Goal: Task Accomplishment & Management: Complete application form

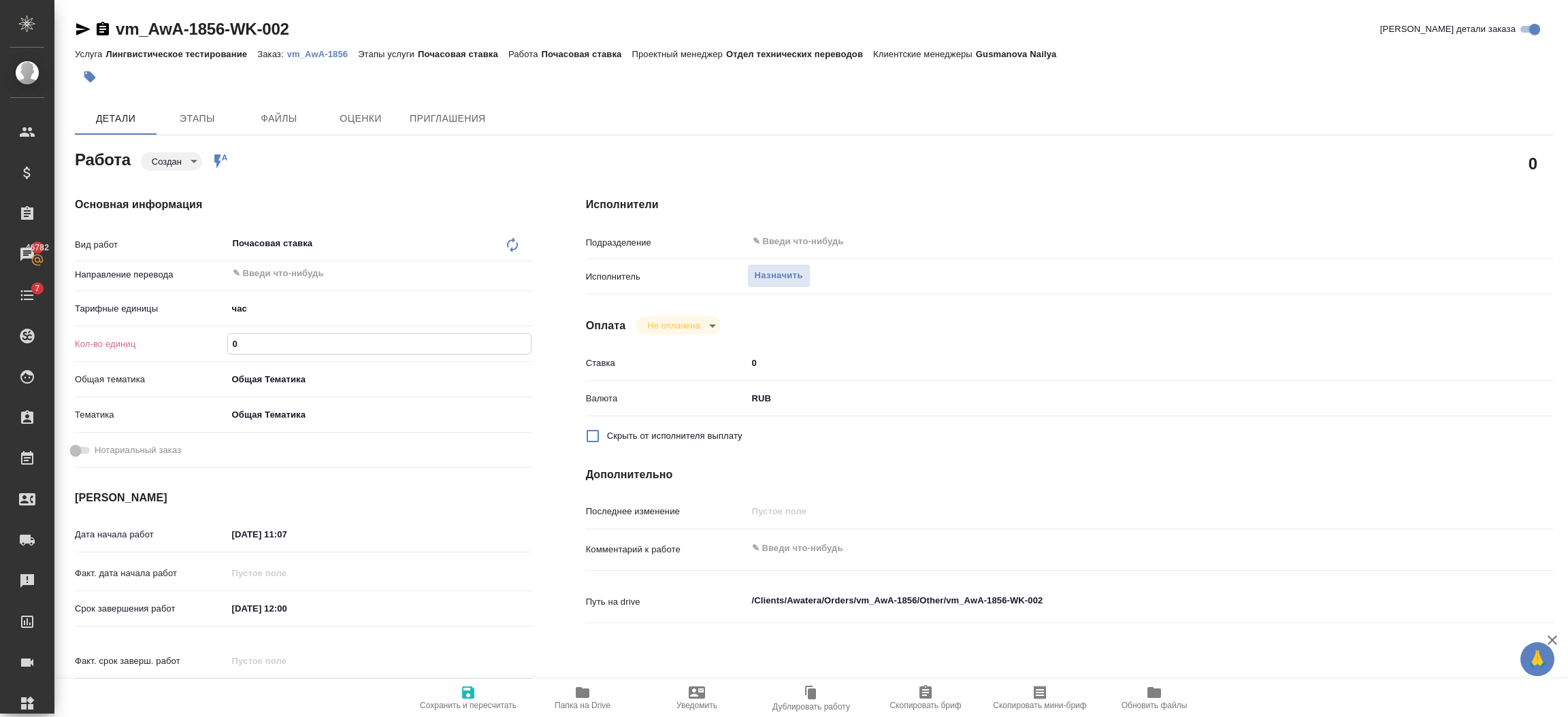
drag, startPoint x: 261, startPoint y: 345, endPoint x: 226, endPoint y: 348, distance: 35.1
click at [227, 348] on input "0" at bounding box center [378, 344] width 302 height 19
type input "0.25"
click at [446, 700] on span "Сохранить и пересчитать" at bounding box center [468, 705] width 96 height 10
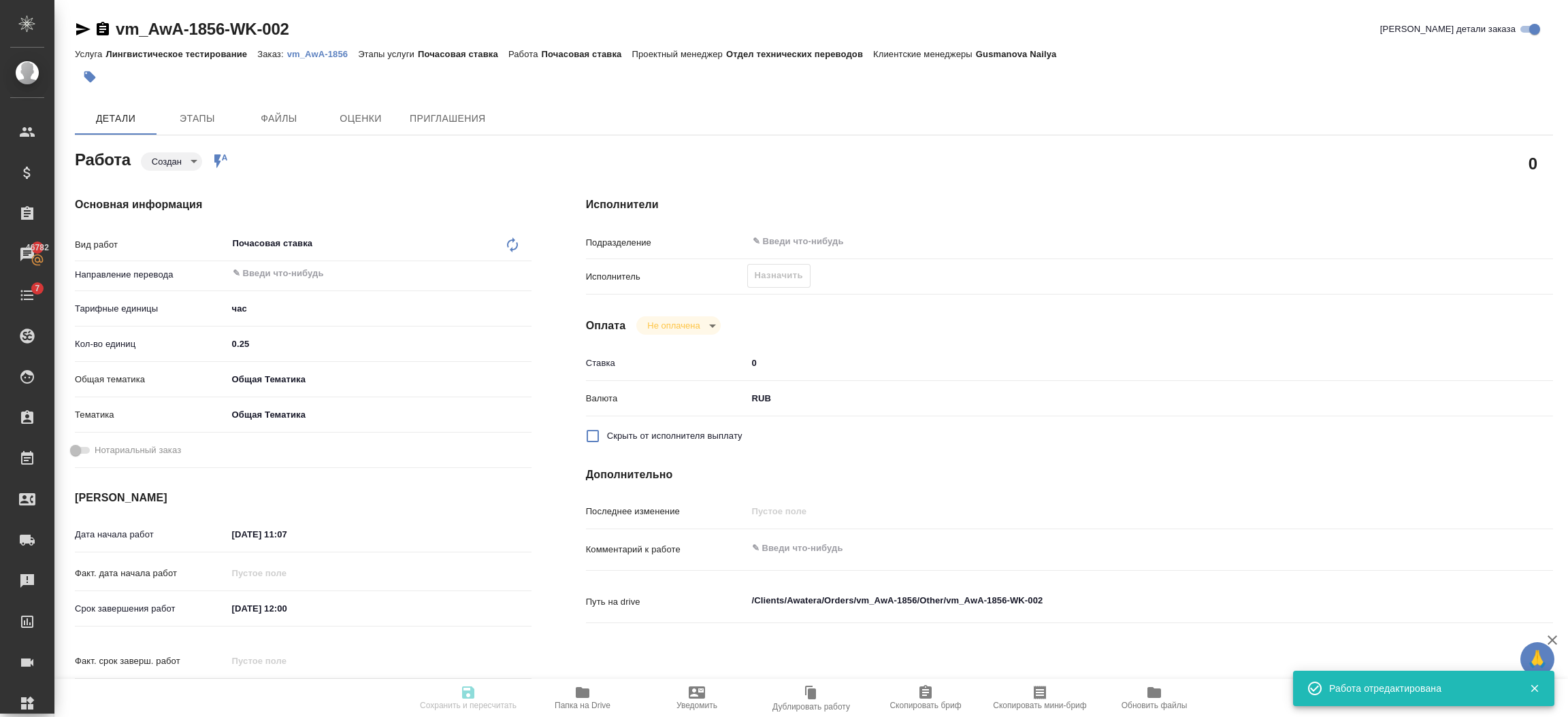
type input "created"
type input "5a8b1489cc6b4906c91bfd93"
type input "0.25"
type input "obtem"
type input "6012b1ca196b0e5c9229a120"
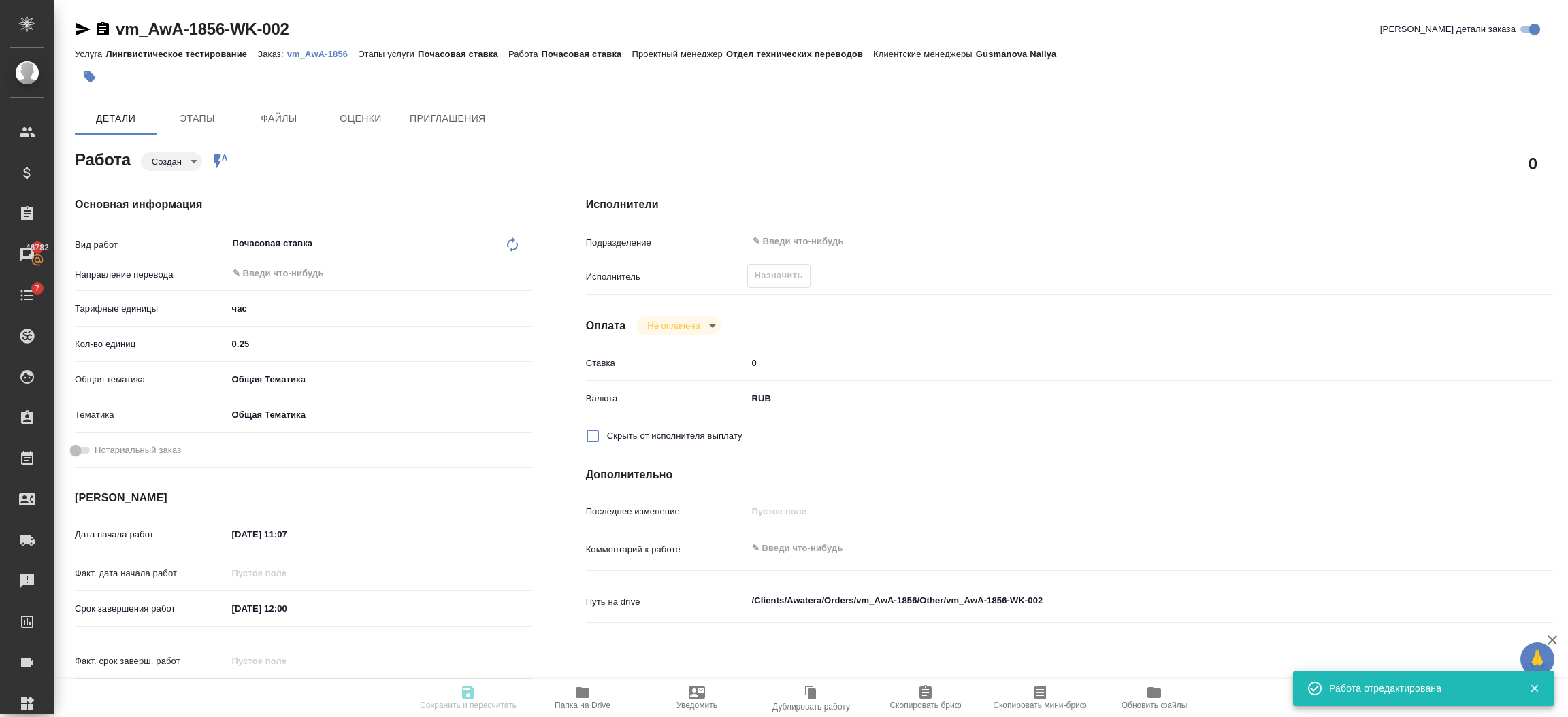
type input "10.10.2025 11:07"
type input "[DATE] 12:00"
type input "notPayed"
type input "0"
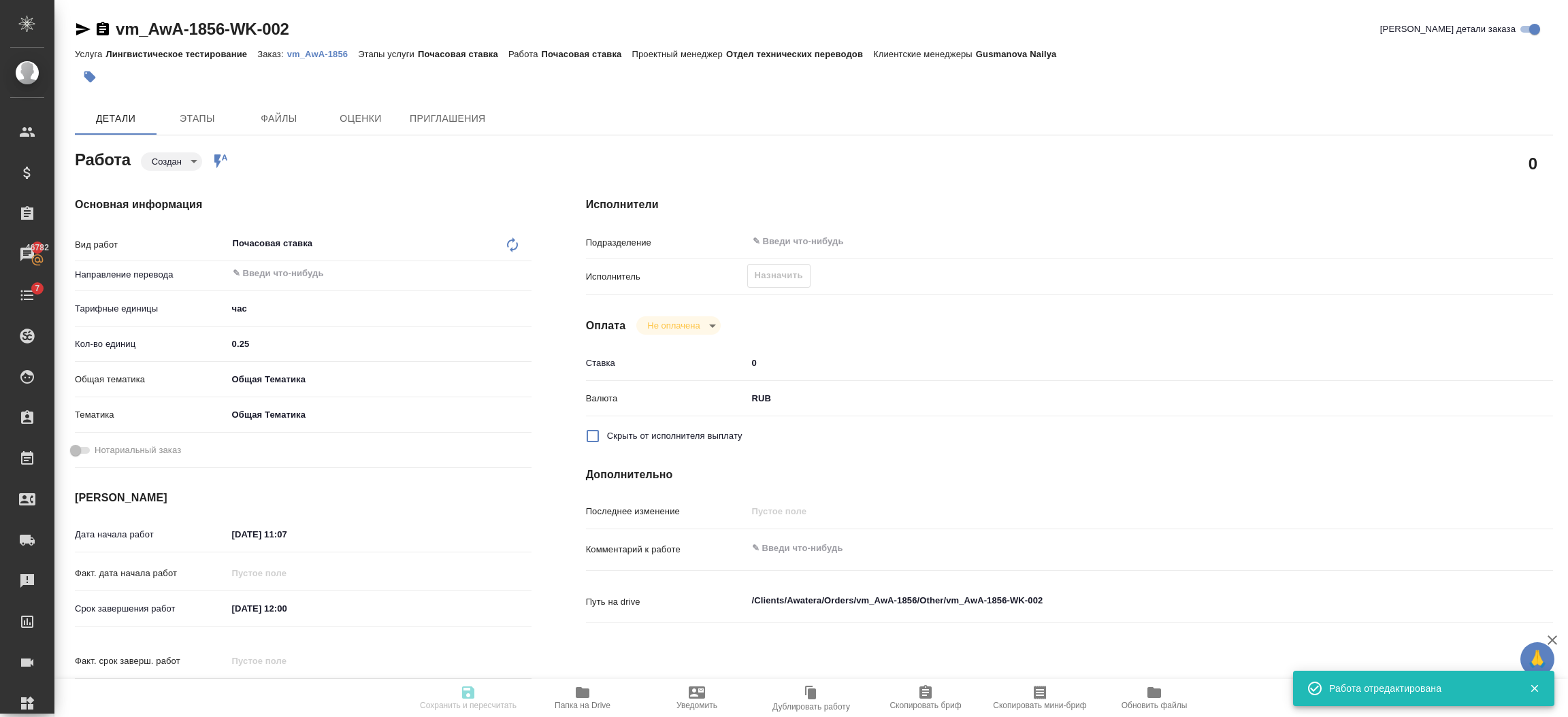
type input "RUB"
type input "[PERSON_NAME]"
type input "vm_AwA-1856"
type input "Лингвистическое тестирование"
type input "Почасовая ставка"
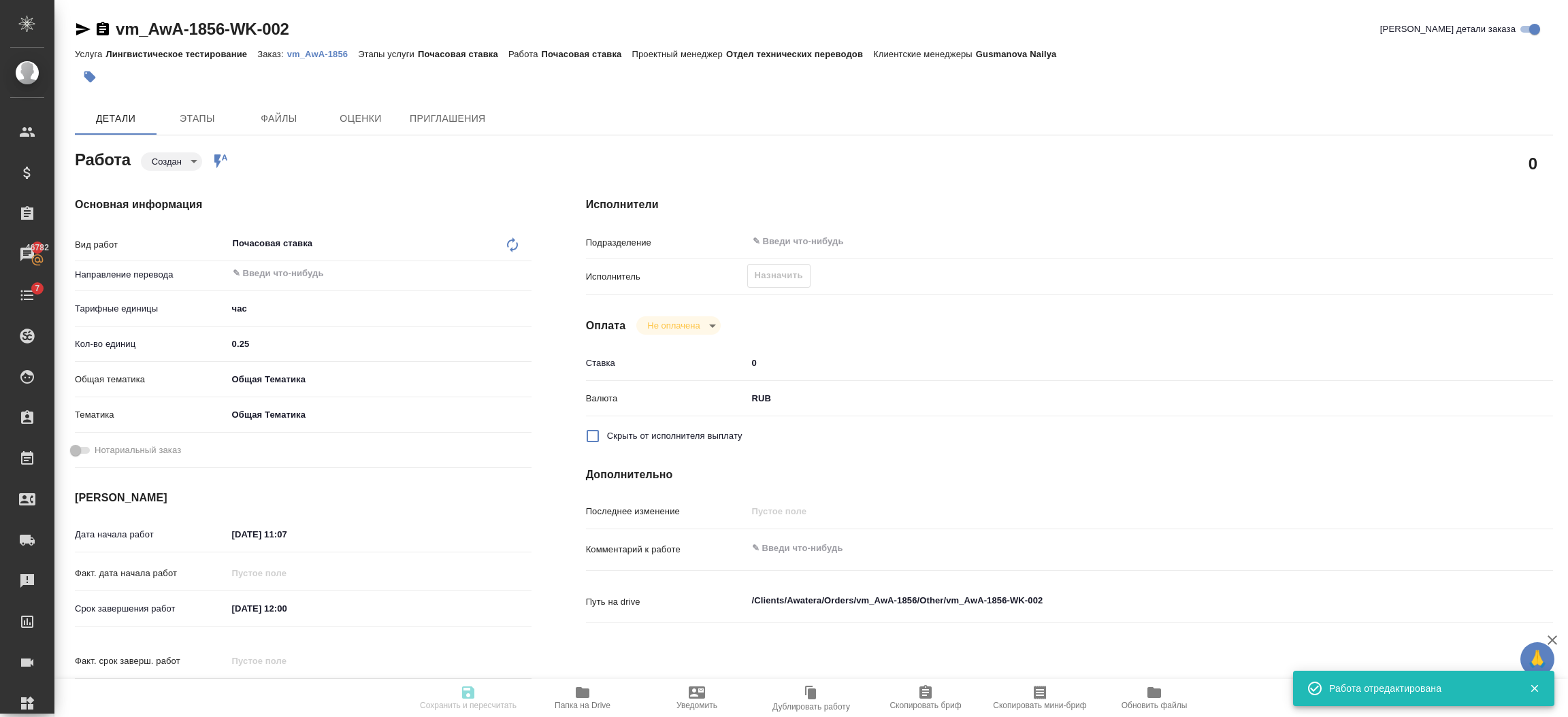
type input "Gusmanova Nailya"
type input "/Clients/Awatera/Orders/vm_AwA-1856"
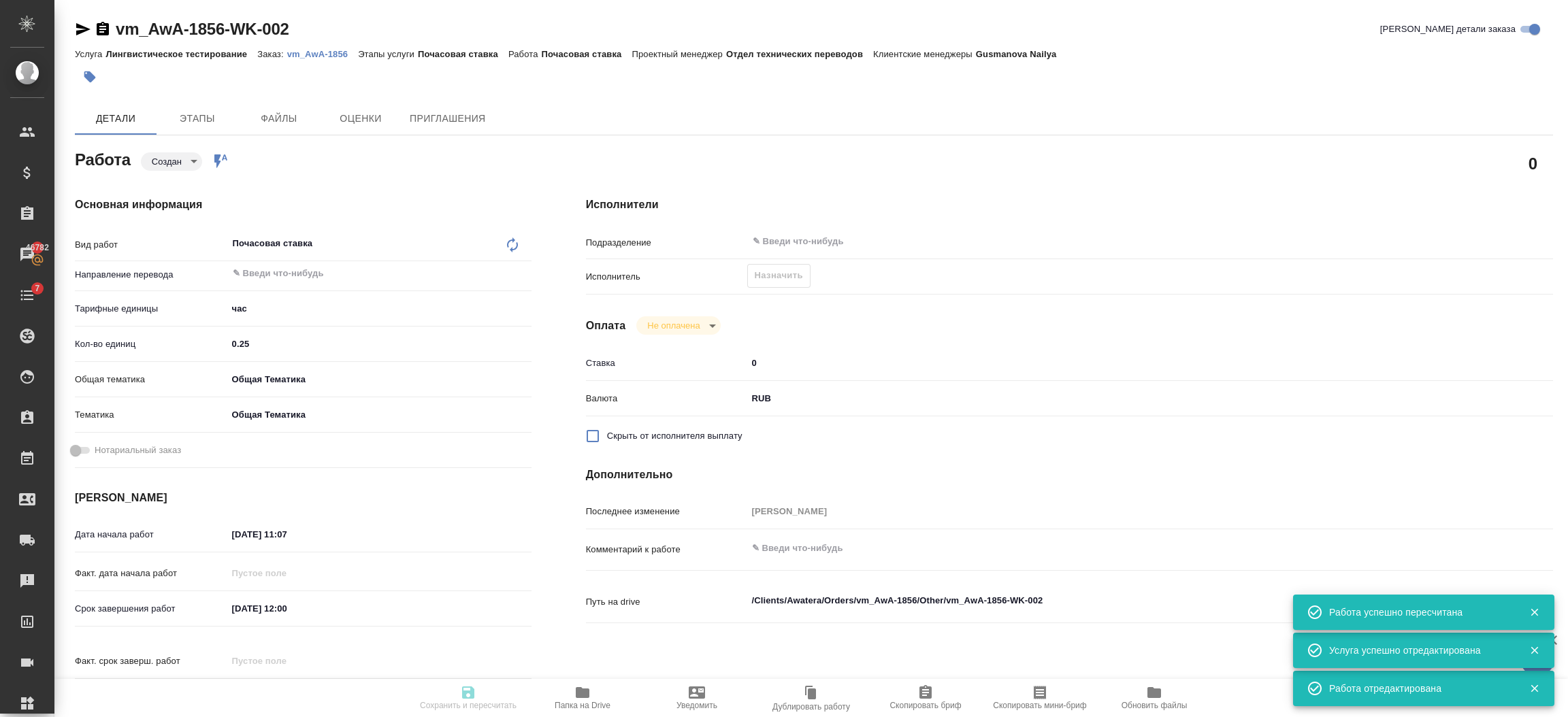
type input "created"
type input "5a8b1489cc6b4906c91bfd93"
type input "0.25"
type input "obtem"
type input "6012b1ca196b0e5c9229a120"
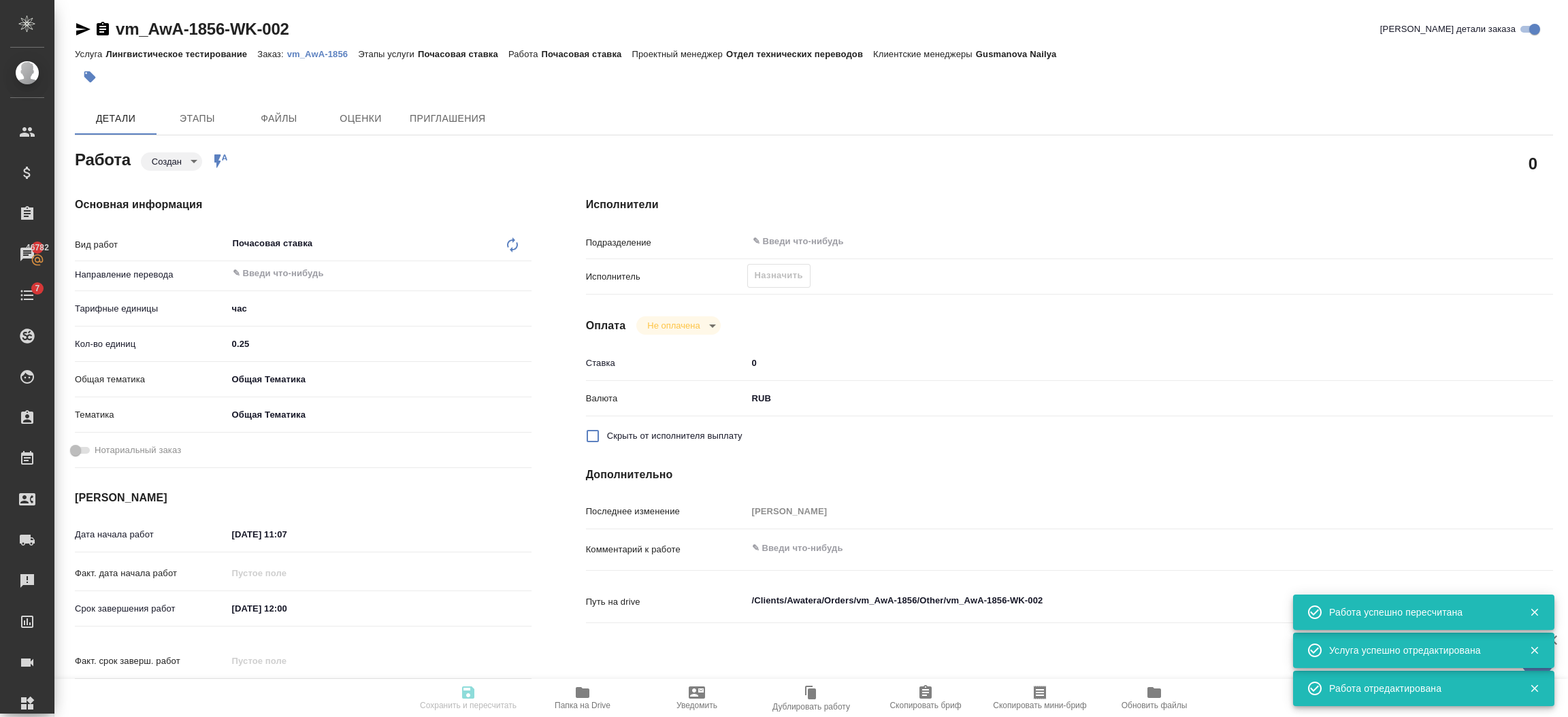
type input "10.10.2025 11:07"
type input "10.10.2025 12:00"
type input "notPayed"
type input "0"
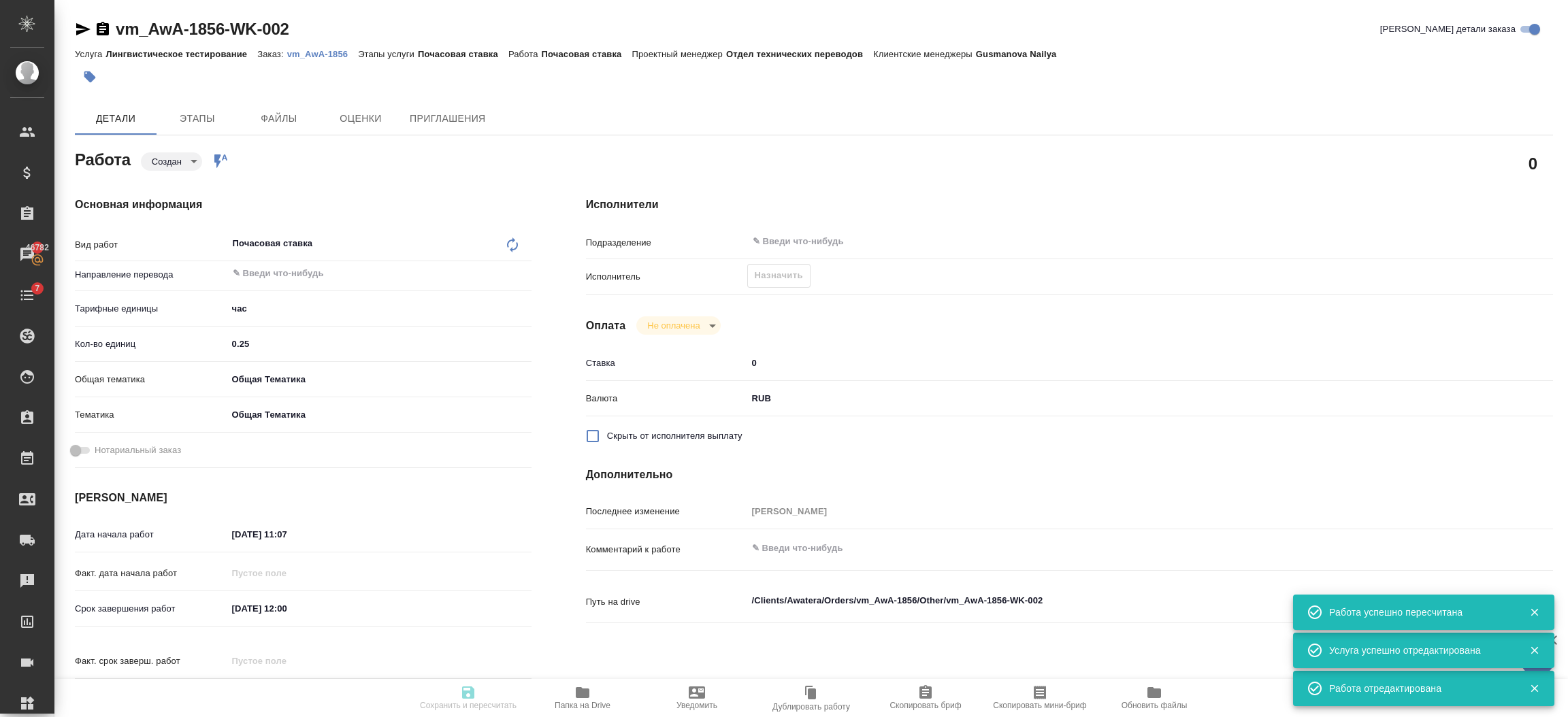
type input "RUB"
type input "[PERSON_NAME]"
type input "vm_AwA-1856"
type input "Лингвистическое тестирование"
type input "Почасовая ставка"
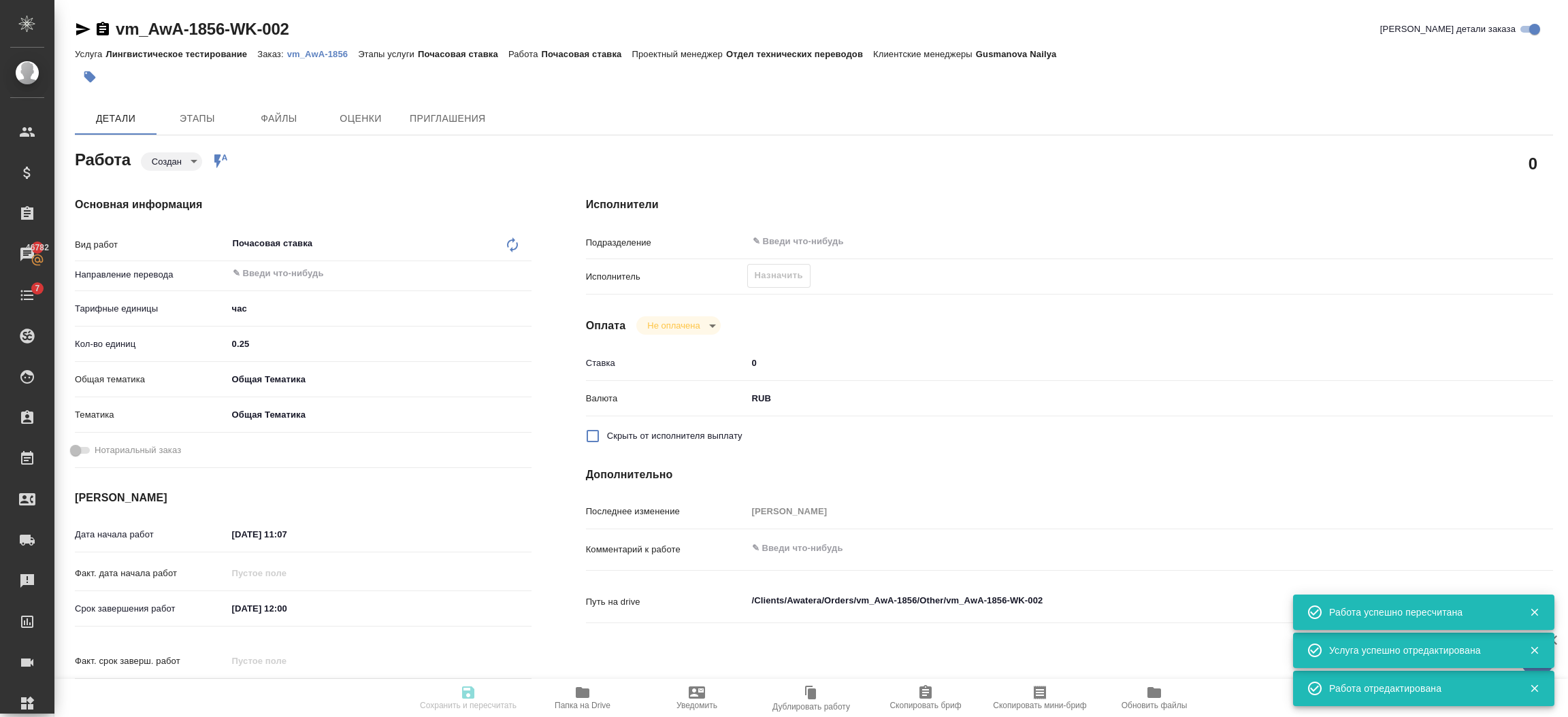
type input "Gusmanova Nailya"
type input "/Clients/Awatera/Orders/vm_AwA-1856"
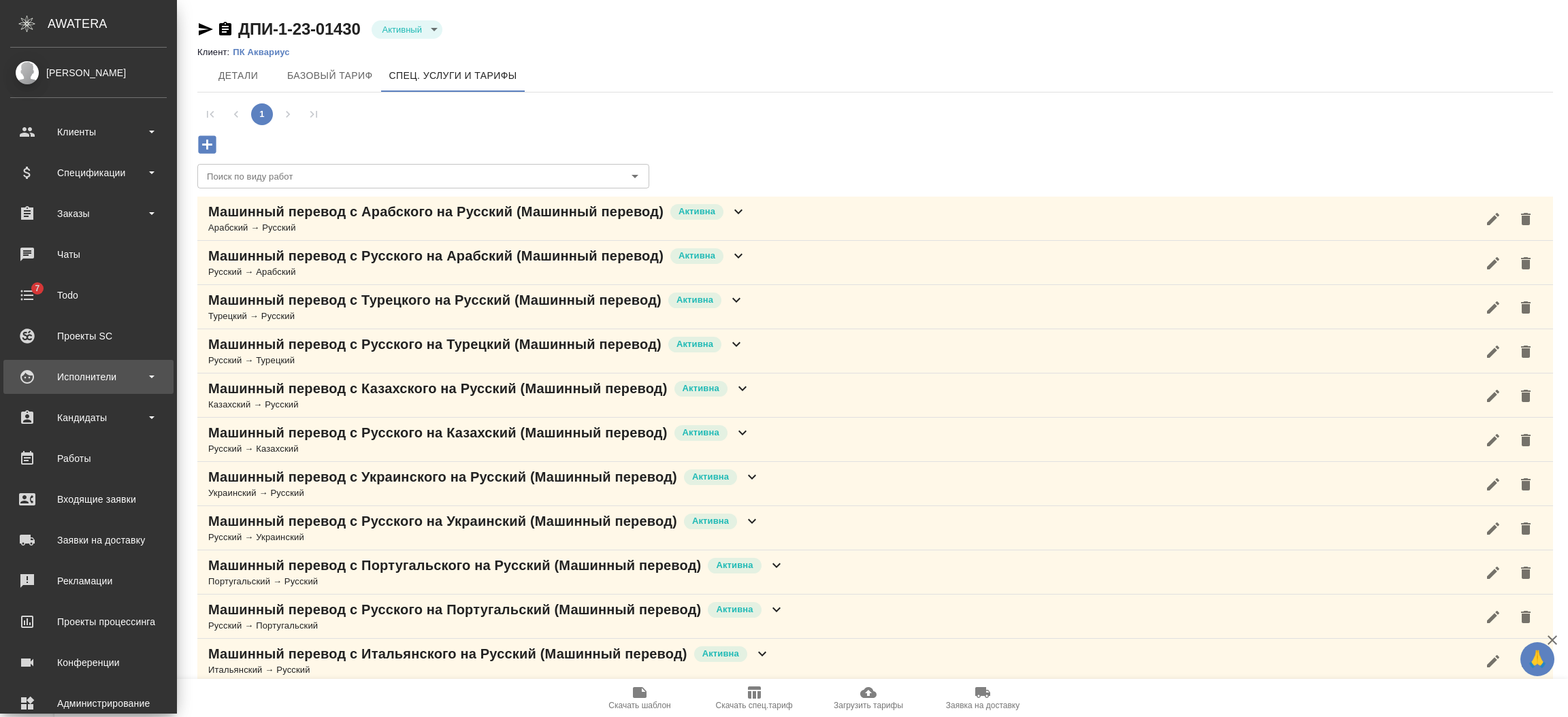
scroll to position [67, 0]
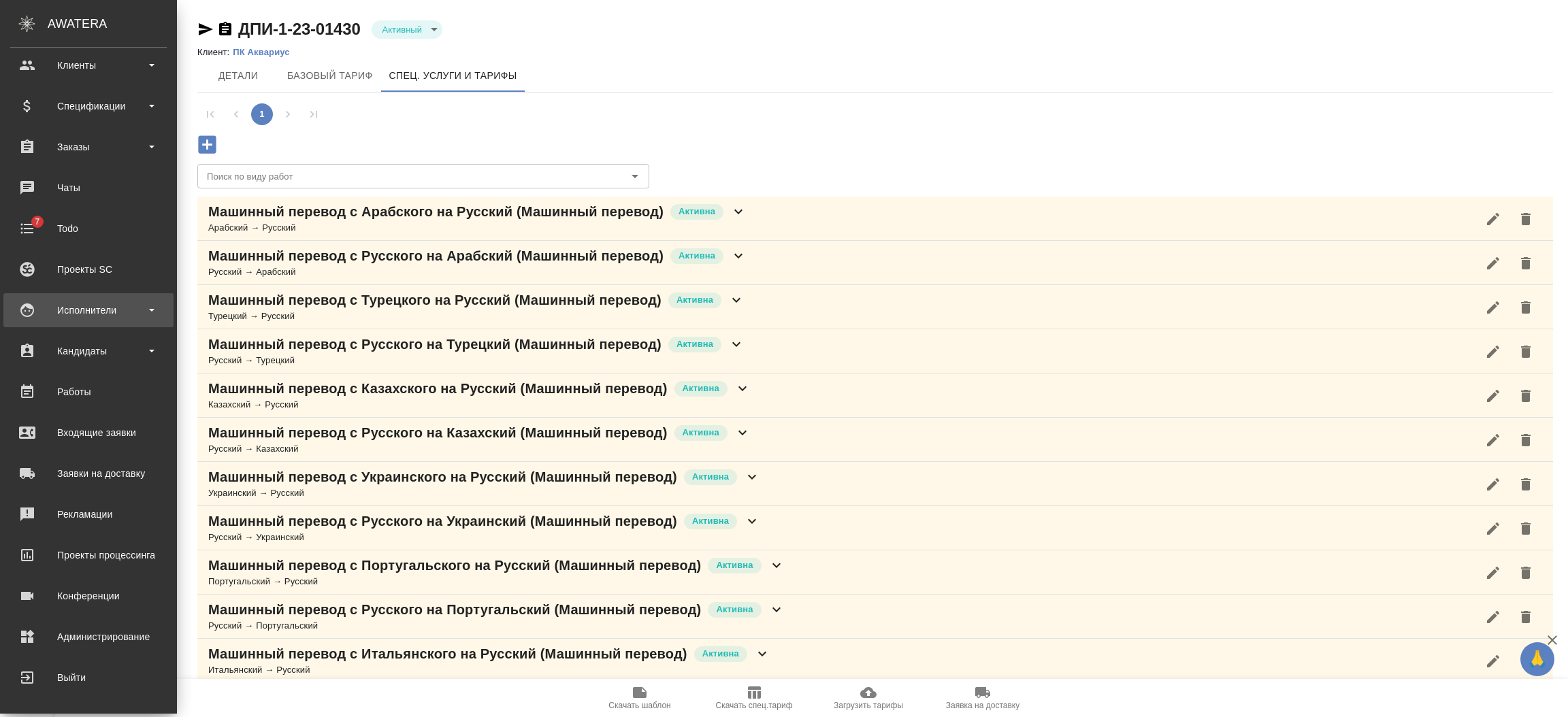
click at [96, 308] on div "Исполнители" at bounding box center [87, 310] width 157 height 20
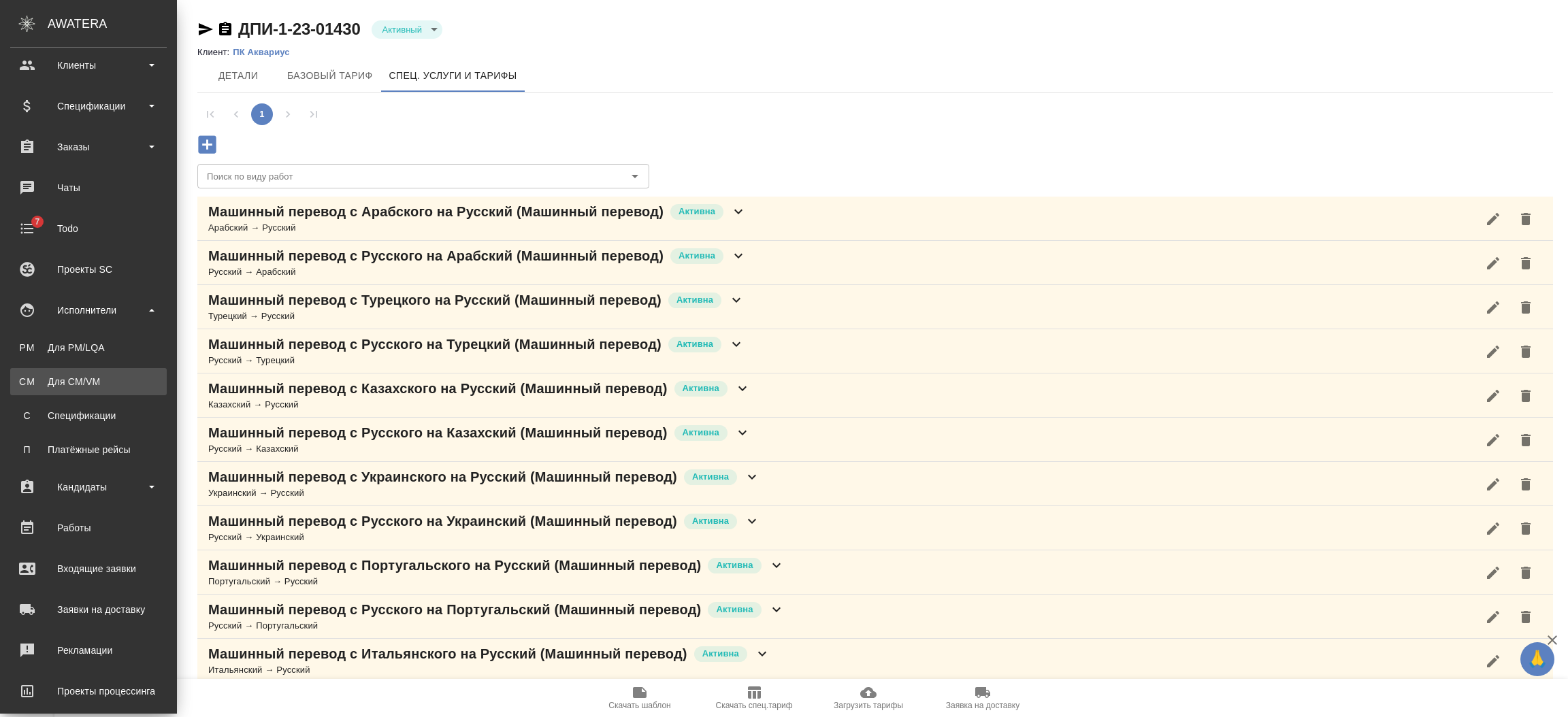
click at [87, 379] on div "Для CM/VM" at bounding box center [87, 382] width 143 height 14
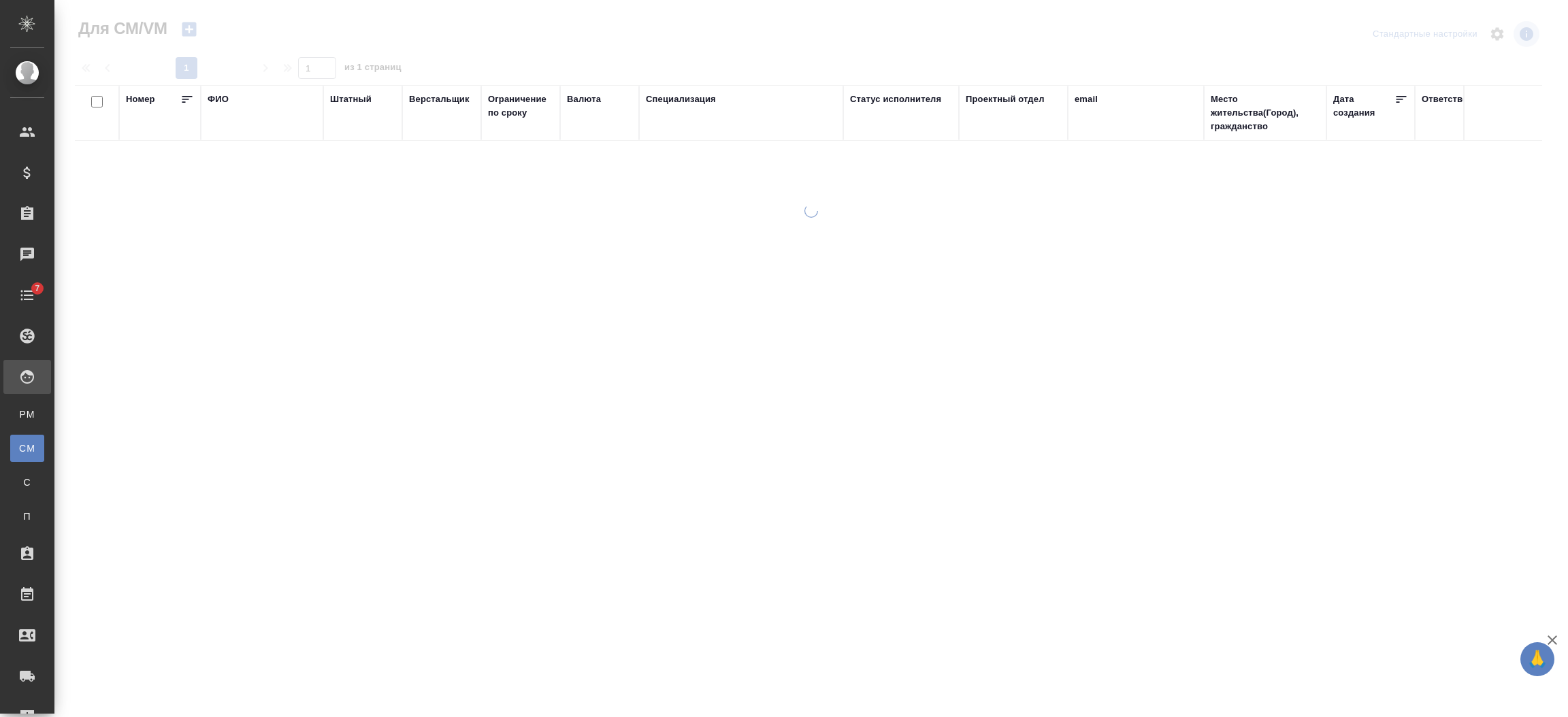
click at [1089, 97] on div "email" at bounding box center [1086, 99] width 23 height 14
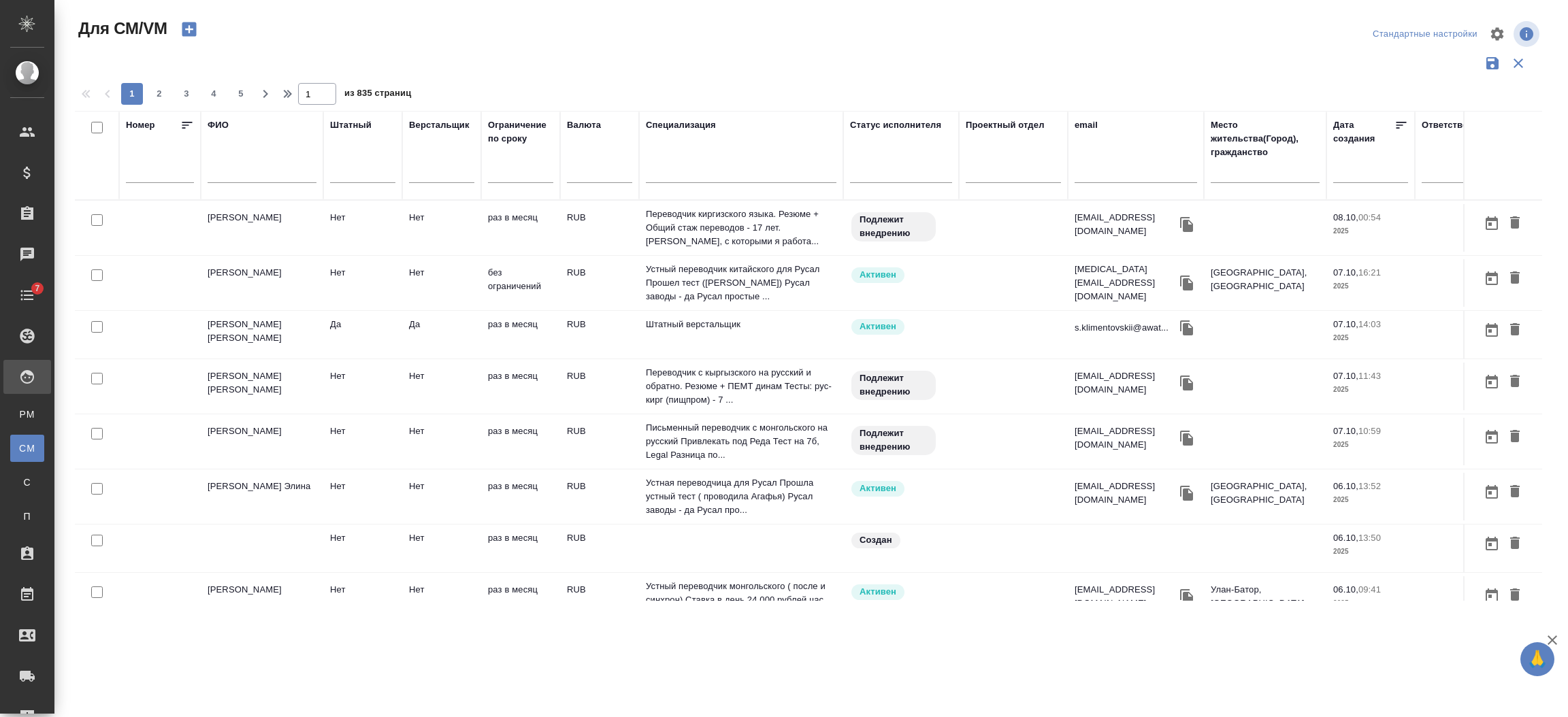
click at [1097, 169] on input "text" at bounding box center [1135, 174] width 122 height 17
paste input "s.klimentovskii@awatera.com"
type input "s.klimentovskii@awatera.com"
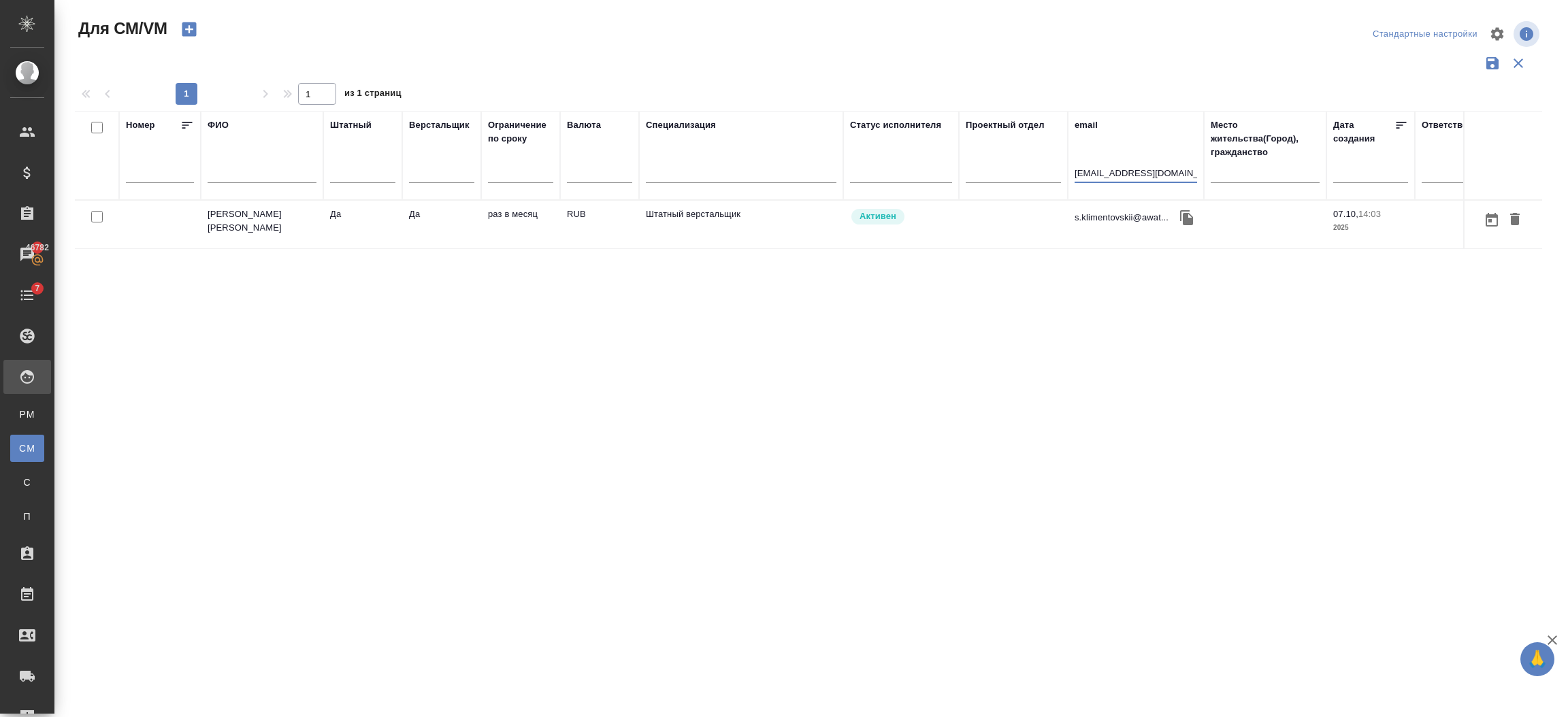
click at [275, 221] on td "Климентовский Сергей" at bounding box center [261, 223] width 122 height 48
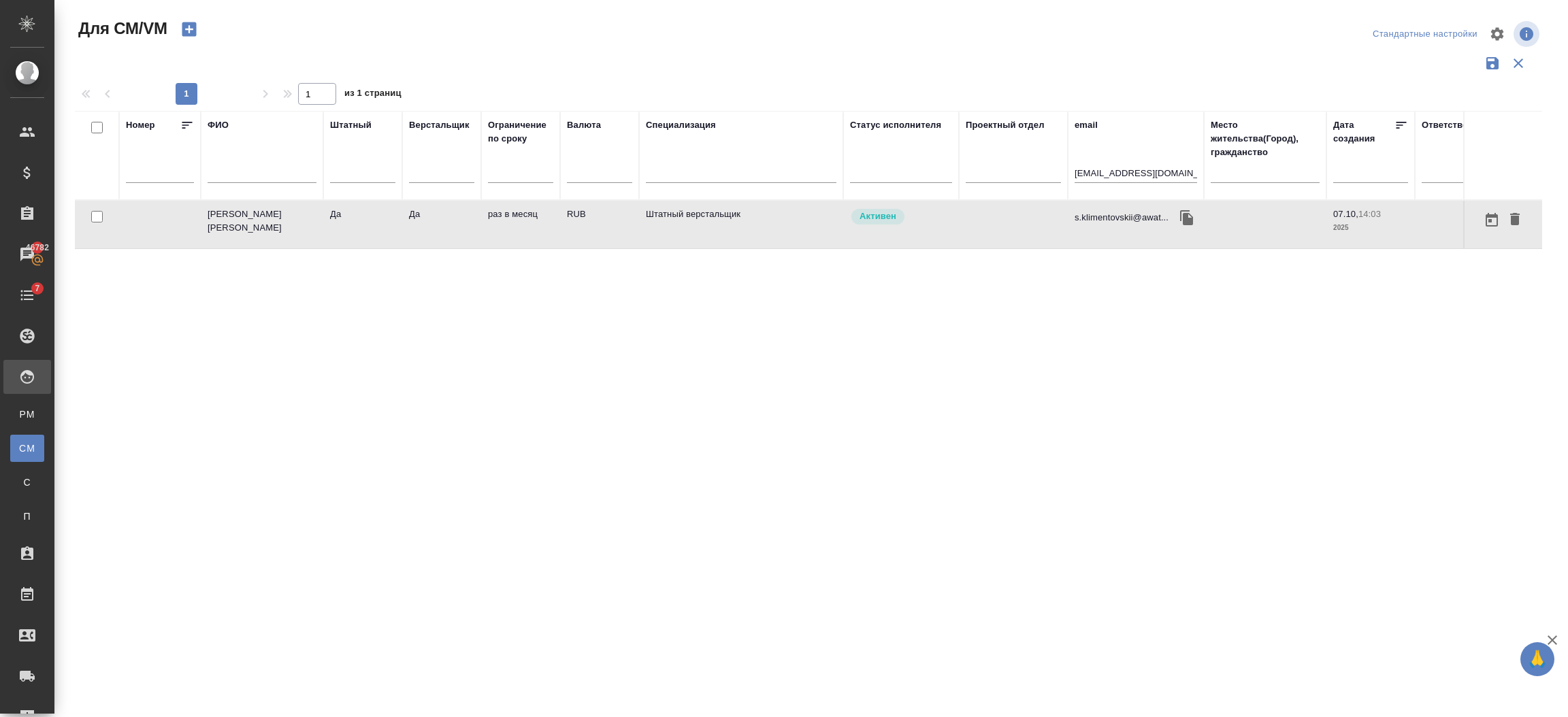
click at [275, 221] on td "Климентовский Сергей" at bounding box center [261, 223] width 122 height 48
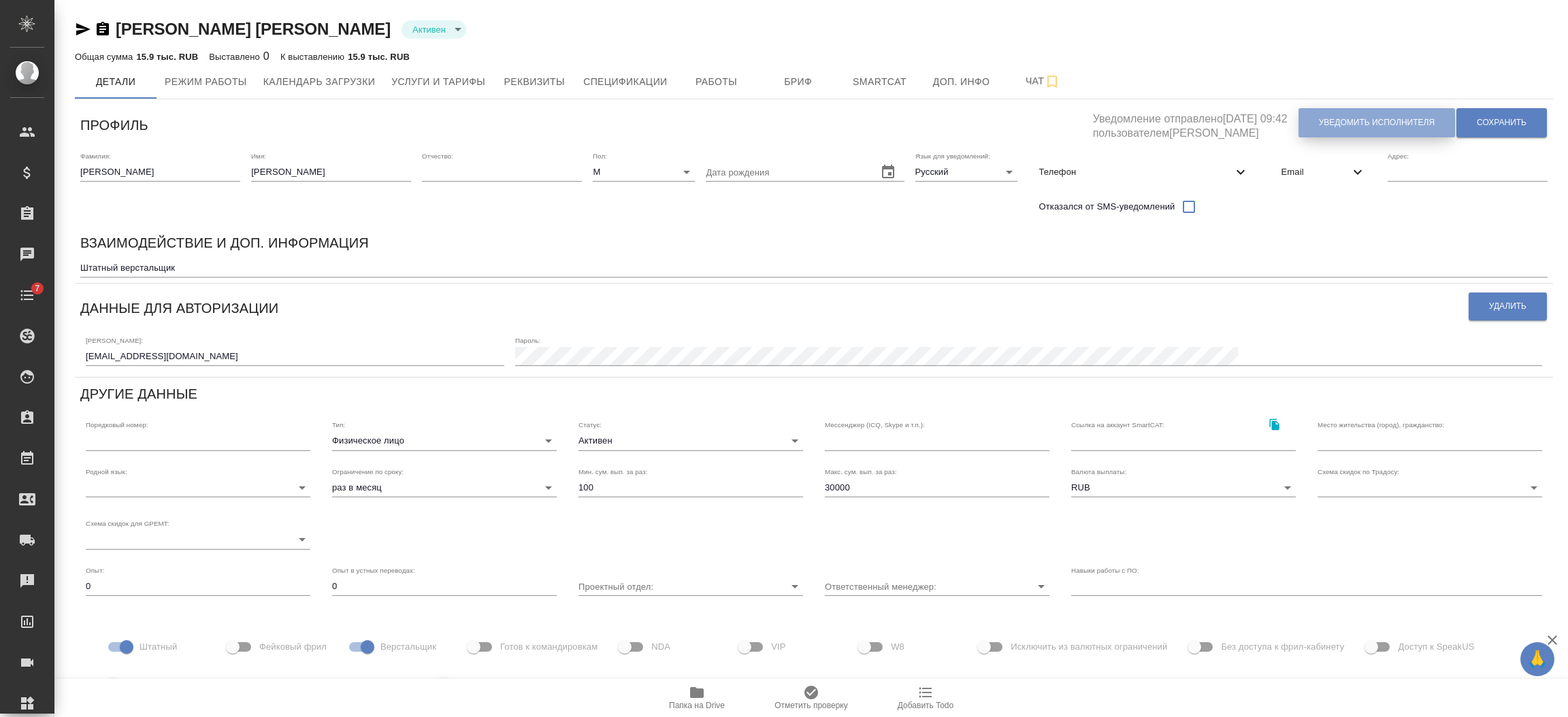
click at [1312, 122] on button "Уведомить исполнителя" at bounding box center [1376, 122] width 157 height 29
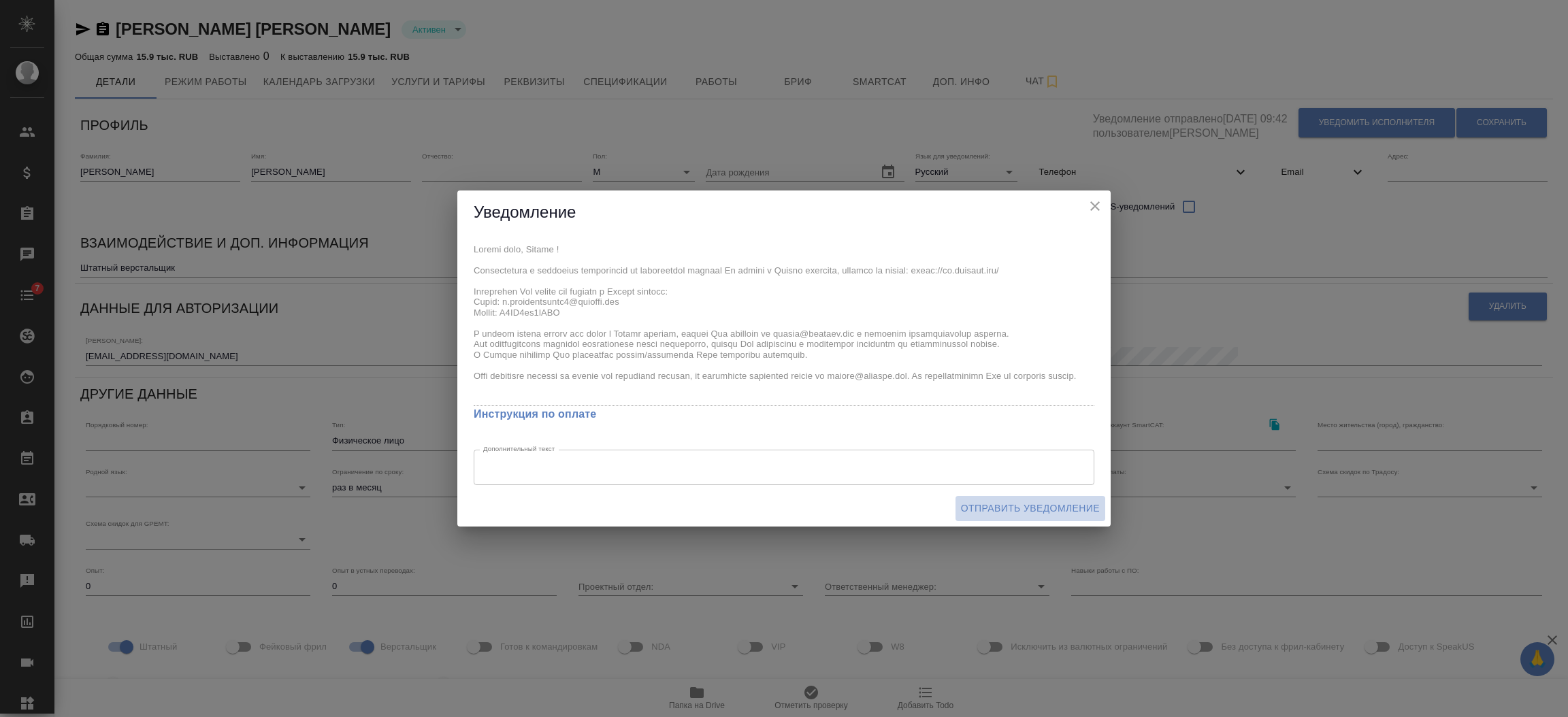
click at [1022, 506] on span "Отправить уведомление" at bounding box center [1029, 507] width 139 height 17
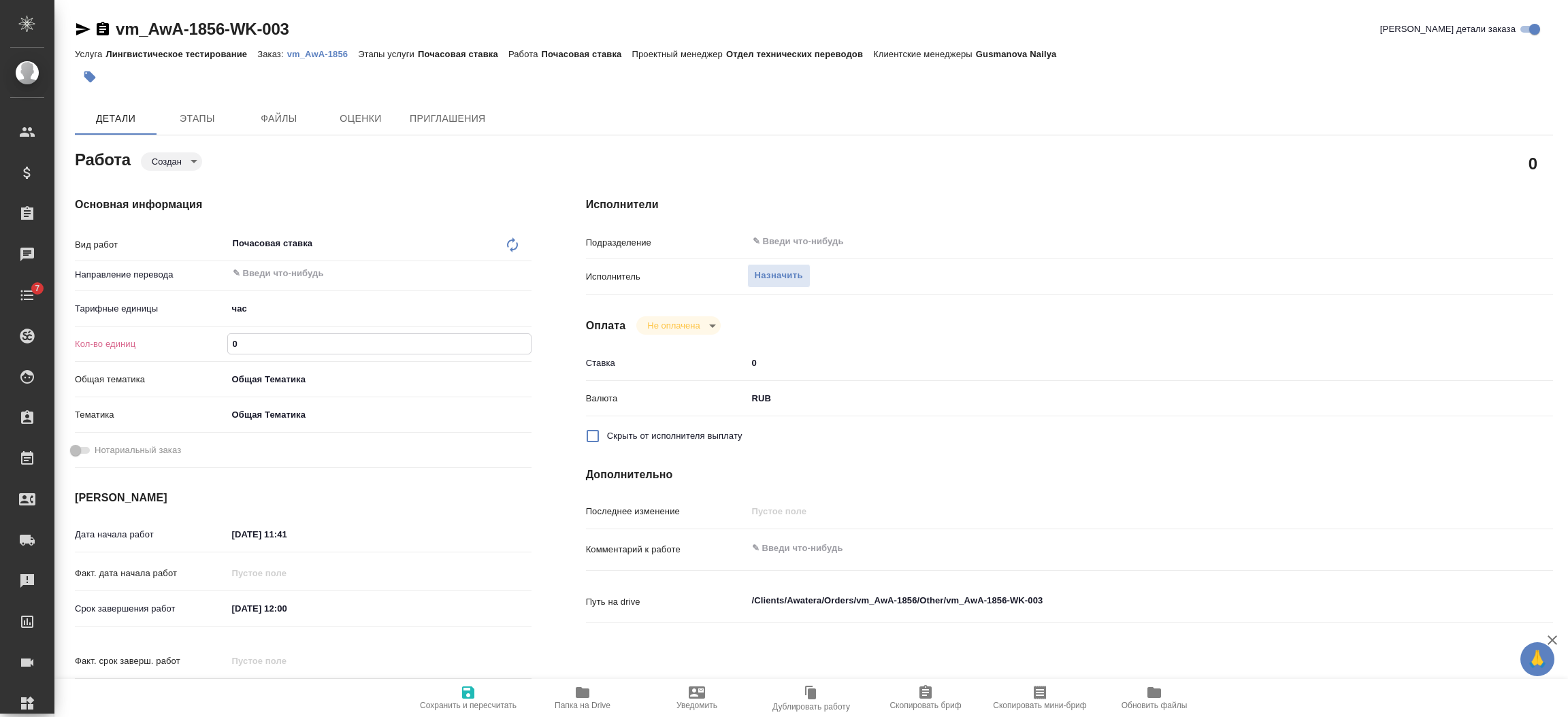
click at [223, 340] on div "Кол-во единиц 0" at bounding box center [303, 344] width 457 height 23
type input "3"
click at [452, 694] on span "Сохранить и пересчитать" at bounding box center [468, 697] width 98 height 26
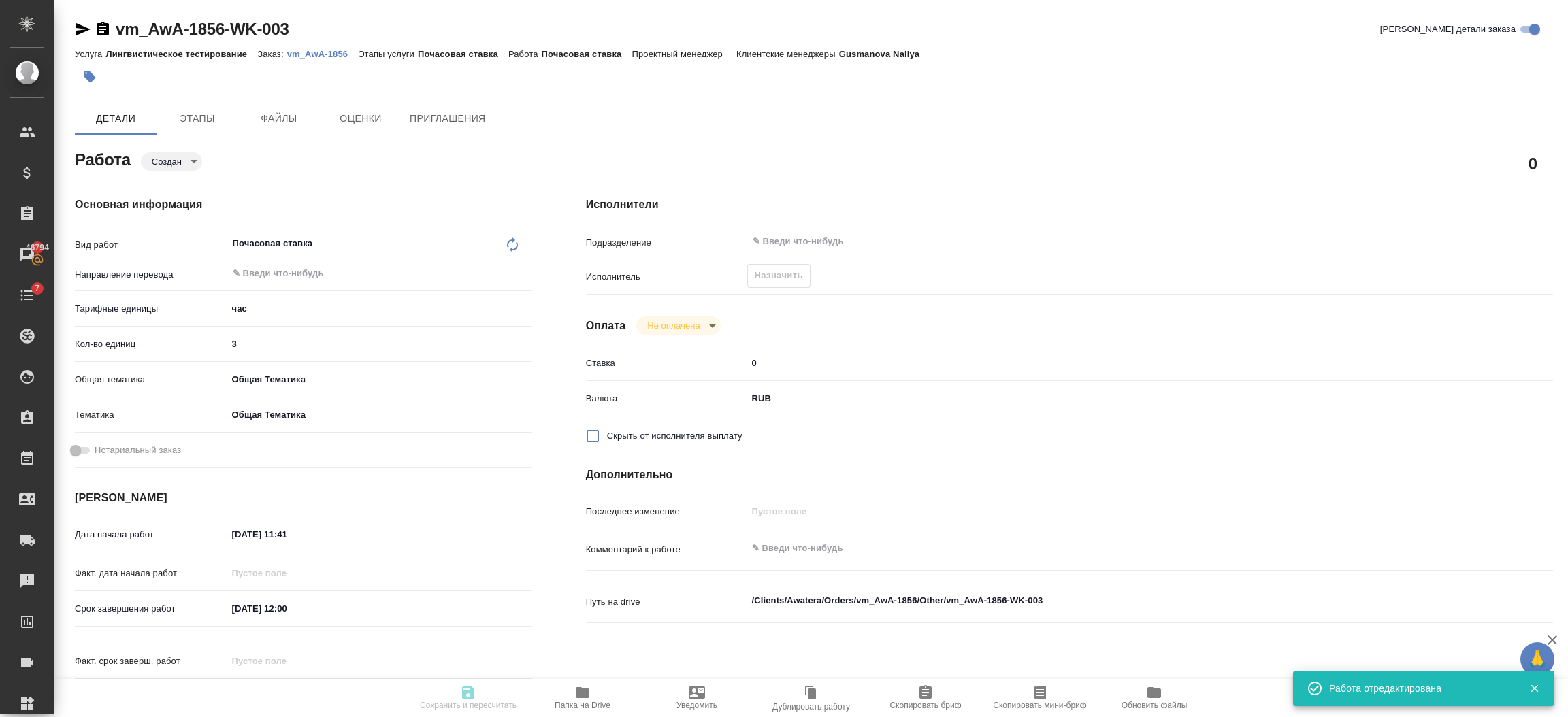
type input "created"
type input "5a8b1489cc6b4906c91bfd93"
type input "3"
type input "obtem"
type input "6012b1ca196b0e5c9229a120"
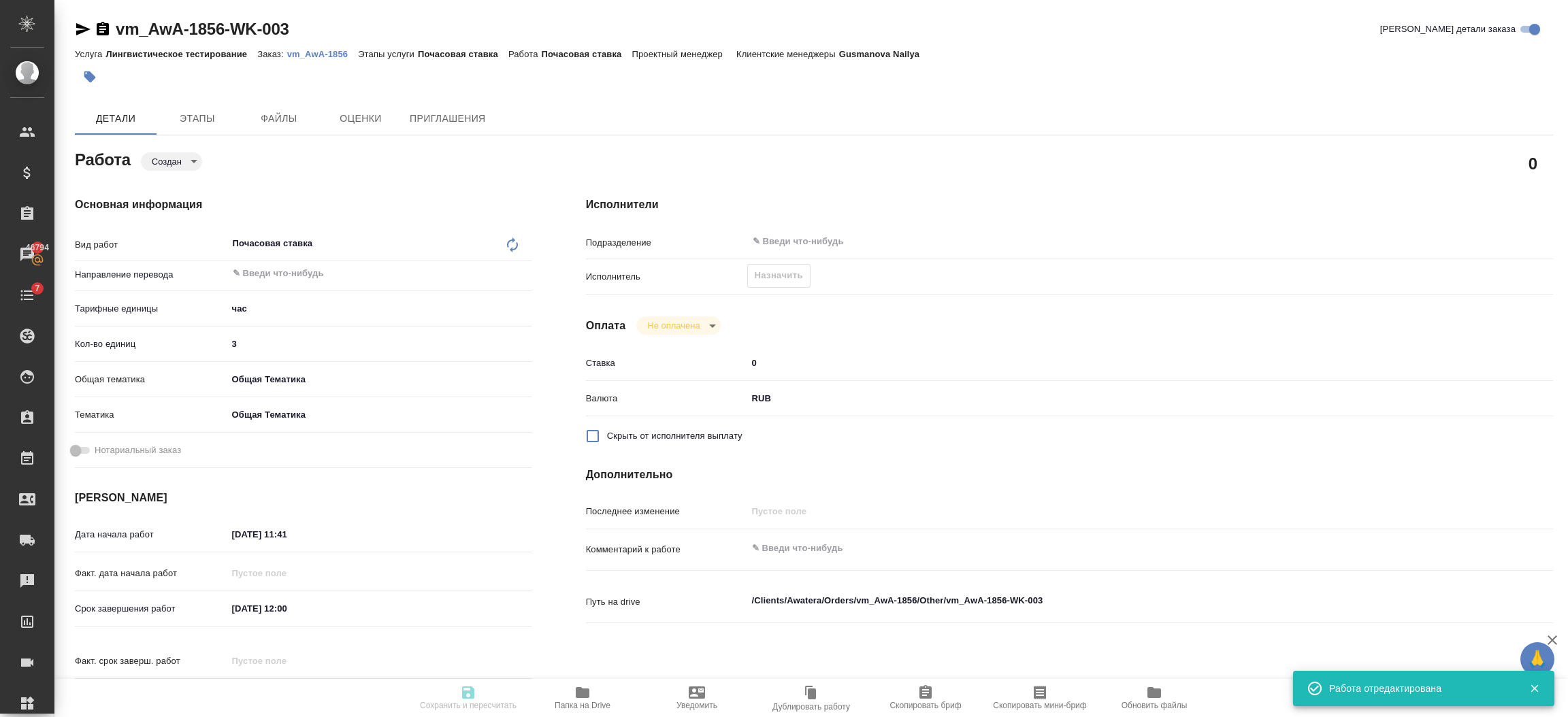
type input "10.10.2025 11:41"
type input "10.10.2025 12:00"
type input "notPayed"
type input "0"
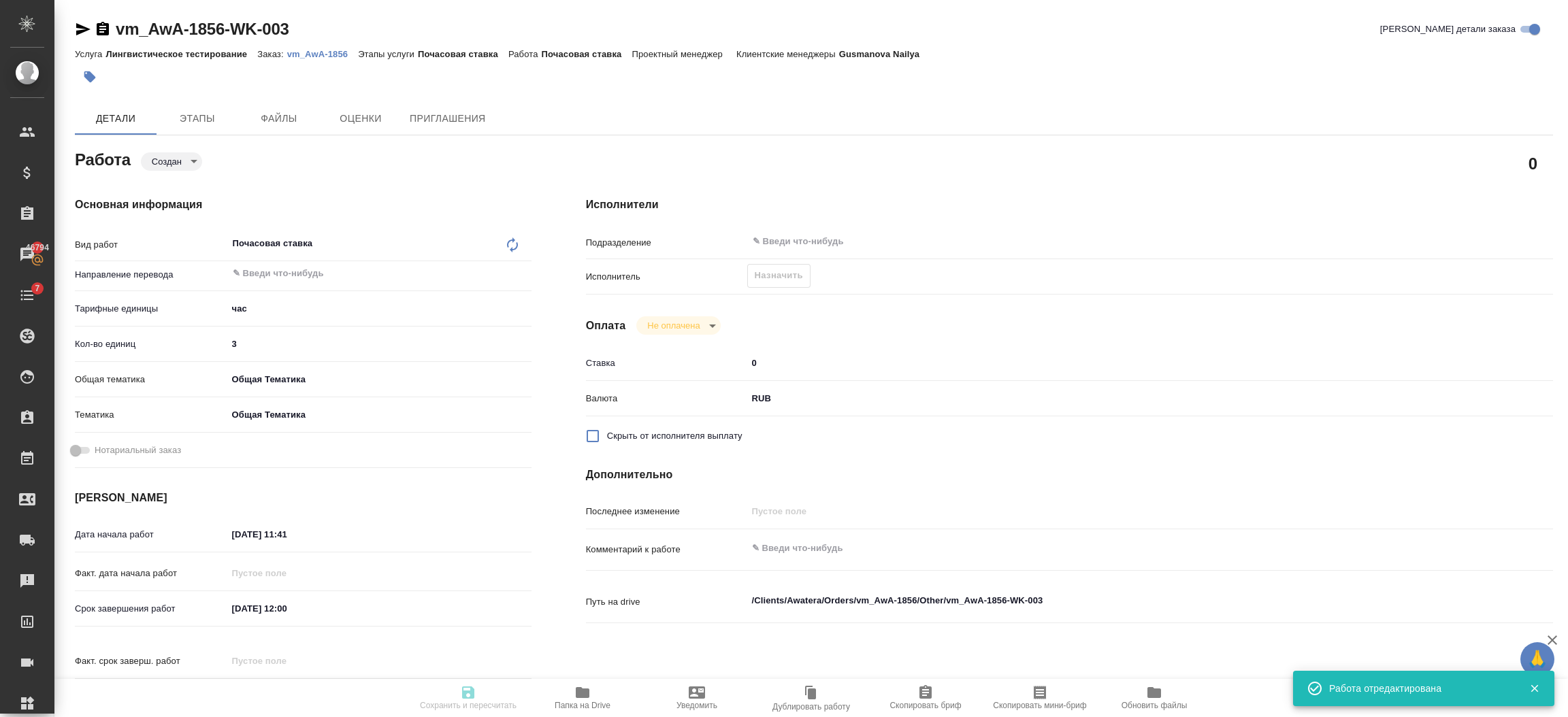
type input "RUB"
type input "[PERSON_NAME]"
type input "vm_AwA-1856"
type input "Лингвистическое тестирование"
type input "Почасовая ставка"
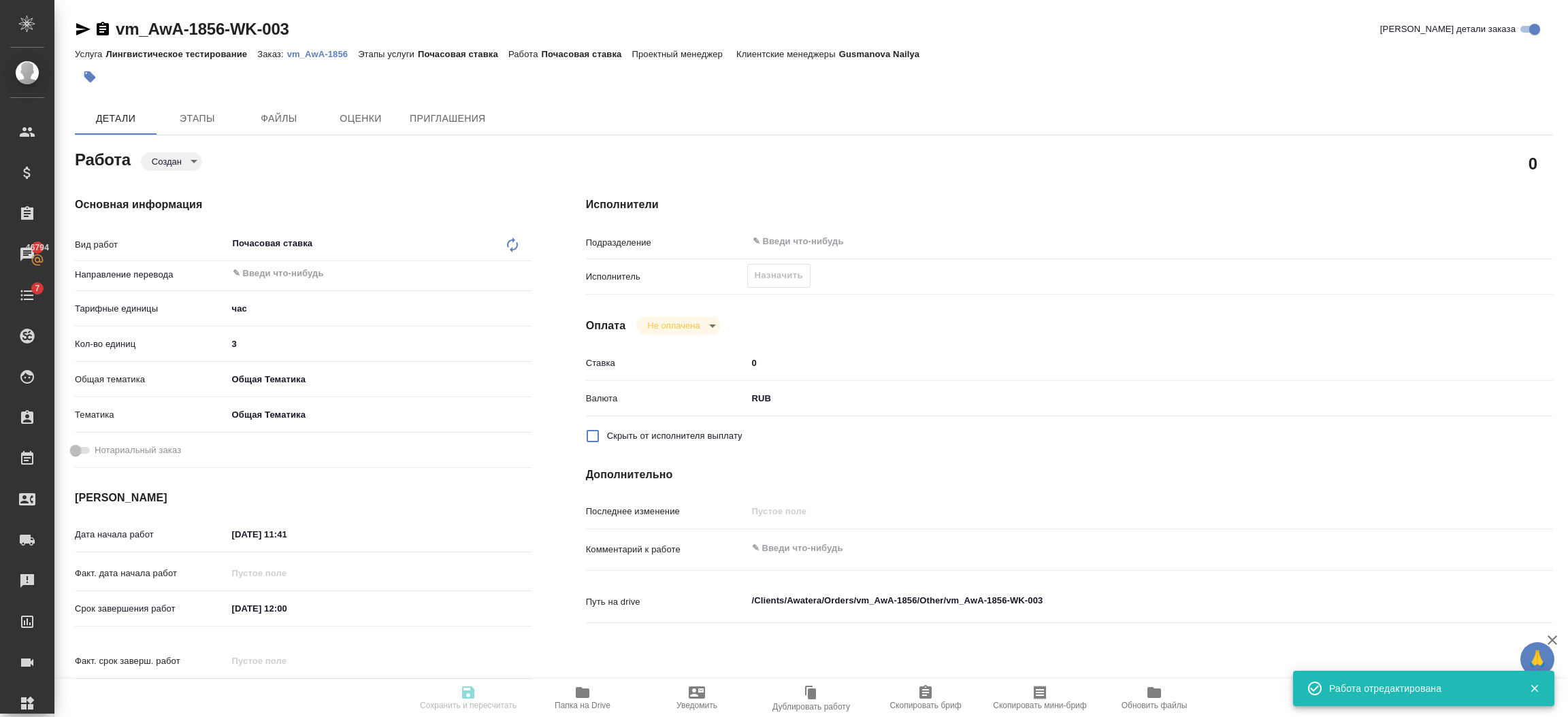
type input "Gusmanova Nailya"
type input "/Clients/Awatera/Orders/vm_AwA-1856"
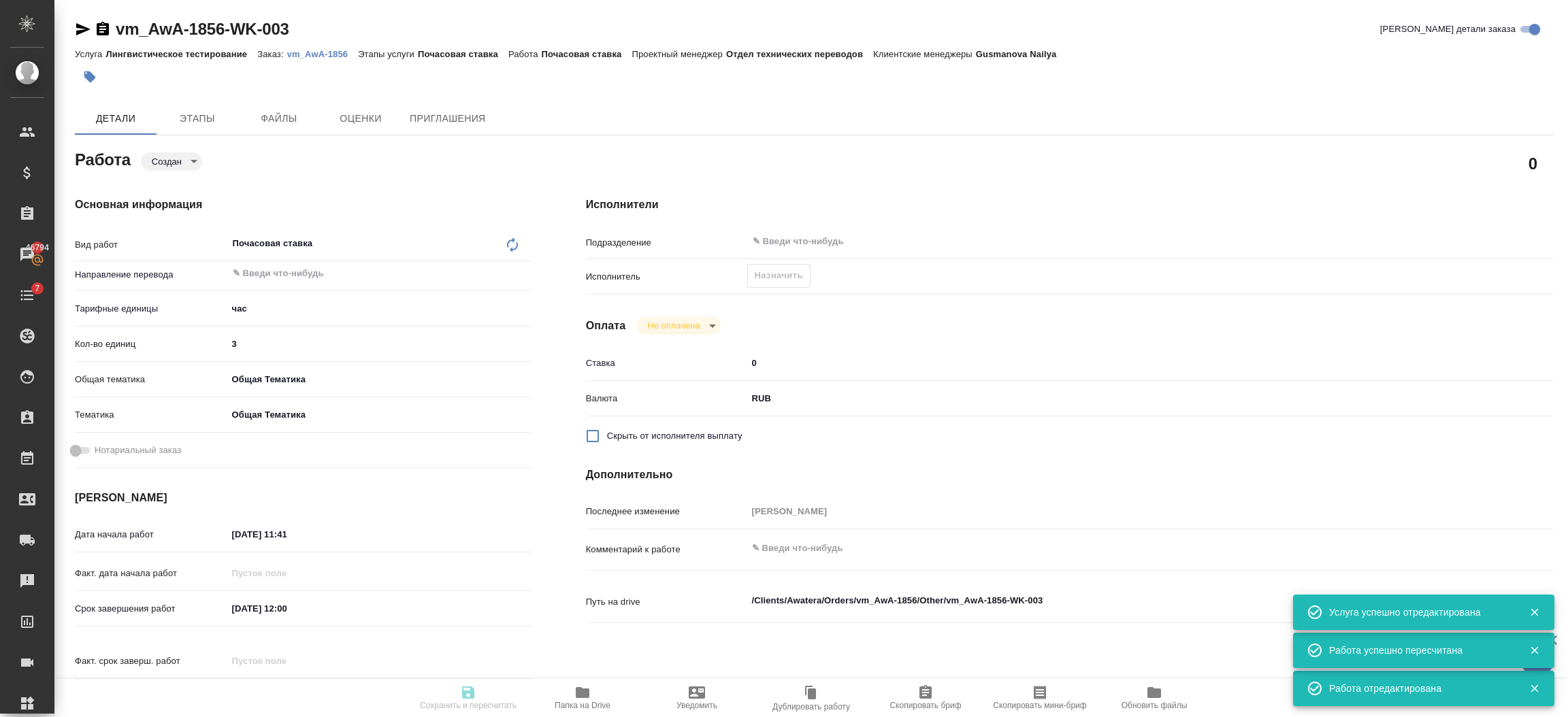
type input "created"
type input "5a8b1489cc6b4906c91bfd93"
type input "3"
type input "obtem"
type input "6012b1ca196b0e5c9229a120"
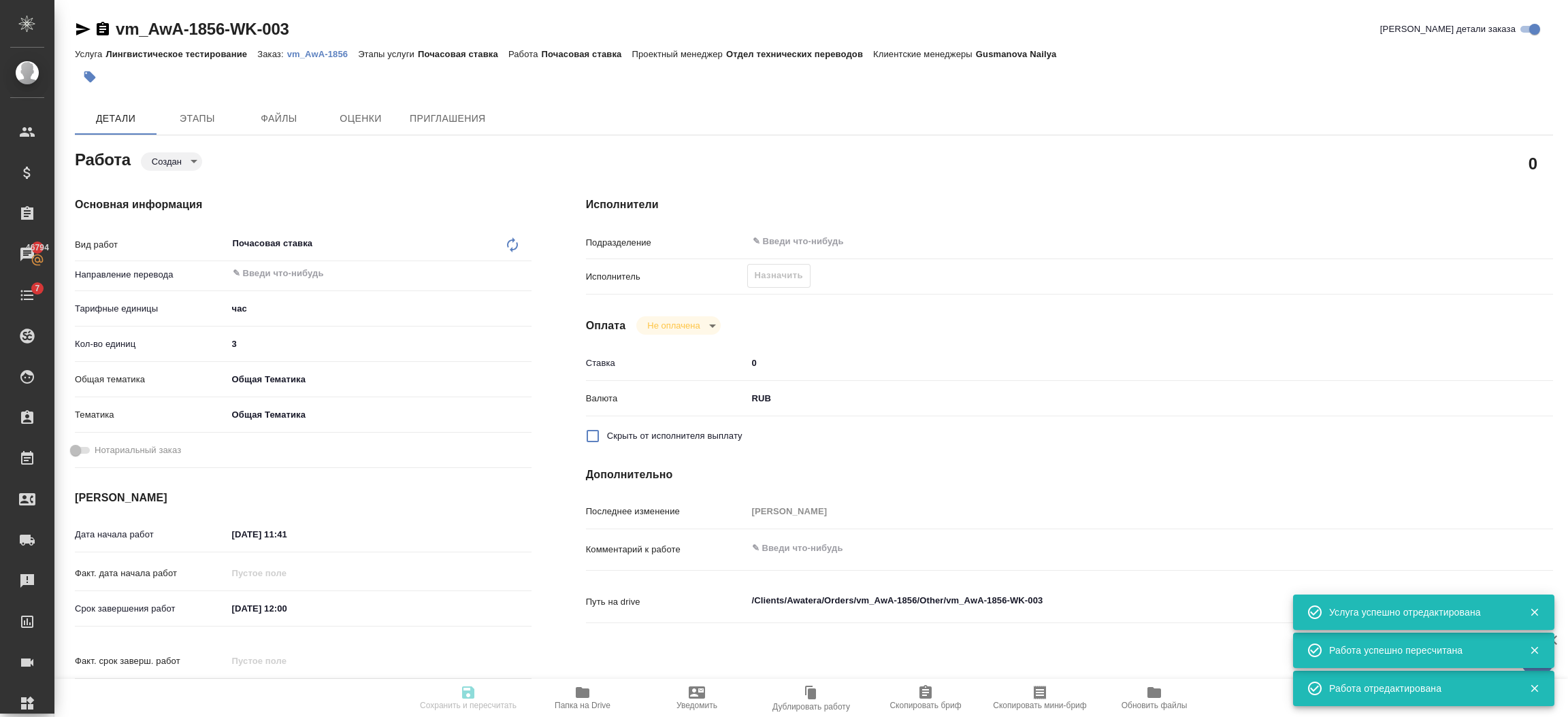
type input "10.10.2025 11:41"
type input "10.10.2025 12:00"
type input "notPayed"
type input "0"
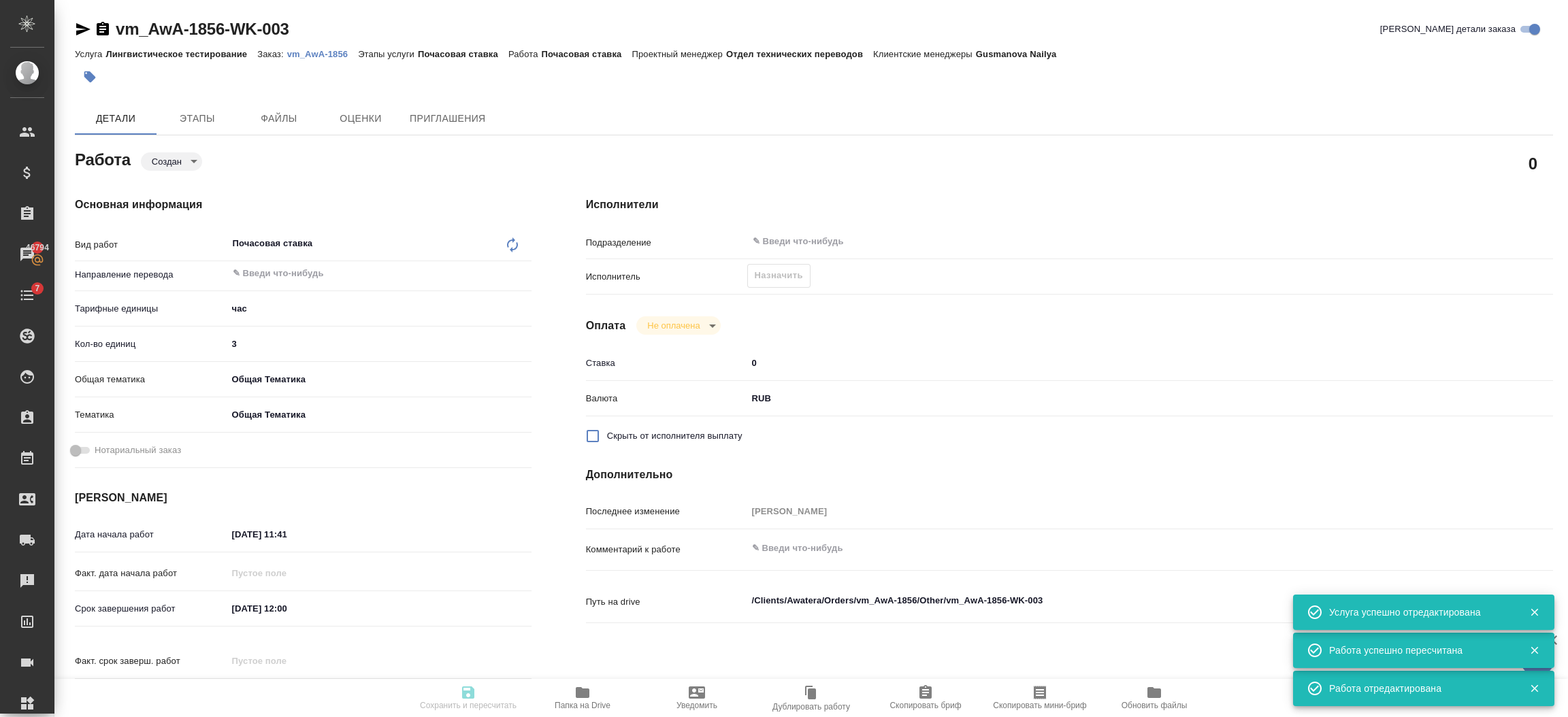
type input "RUB"
type input "[PERSON_NAME]"
type input "vm_AwA-1856"
type input "Лингвистическое тестирование"
type input "Почасовая ставка"
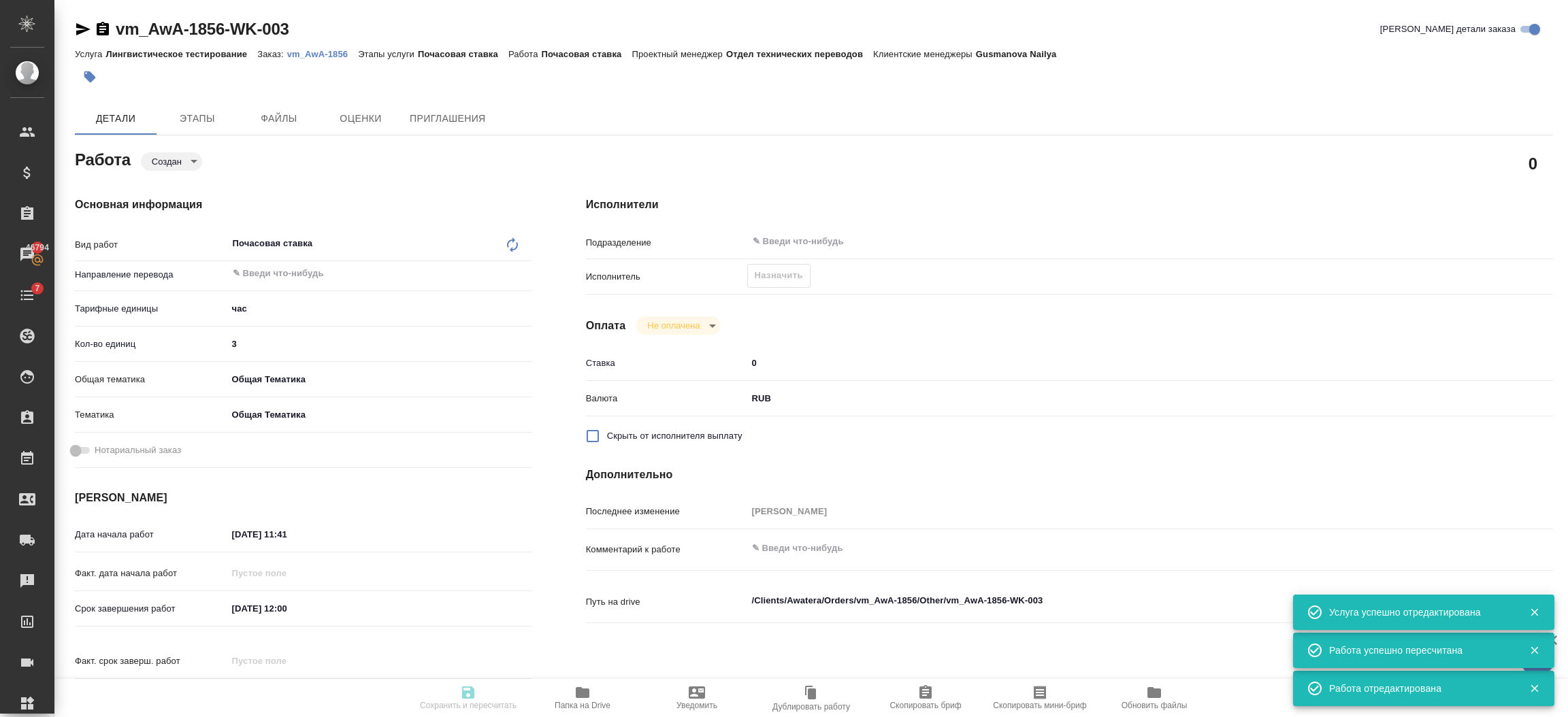
type input "Gusmanova Nailya"
type input "/Clients/Awatera/Orders/vm_AwA-1856"
